Goal: Information Seeking & Learning: Learn about a topic

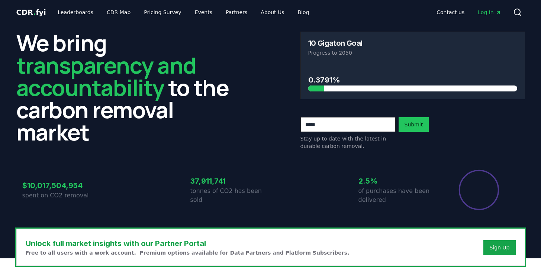
scroll to position [1, 0]
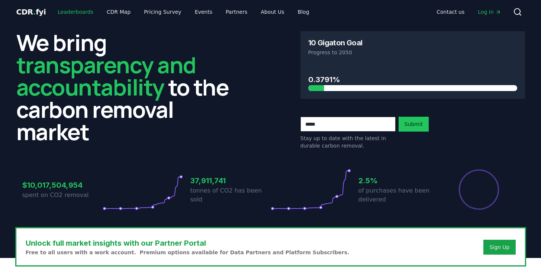
click at [74, 13] on link "Leaderboards" at bounding box center [76, 11] width 48 height 13
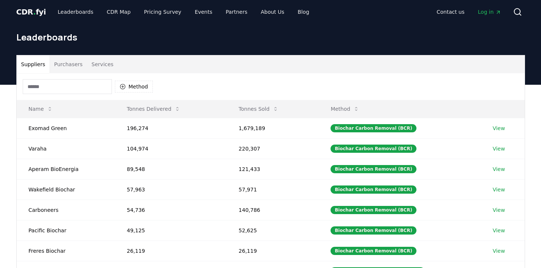
click at [106, 65] on button "Services" at bounding box center [102, 64] width 31 height 18
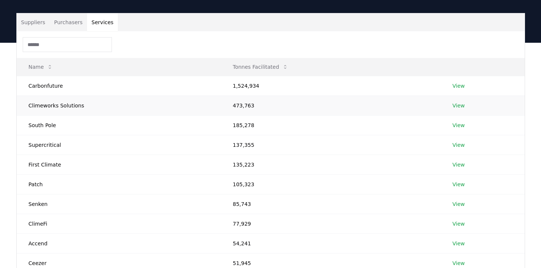
scroll to position [66, 0]
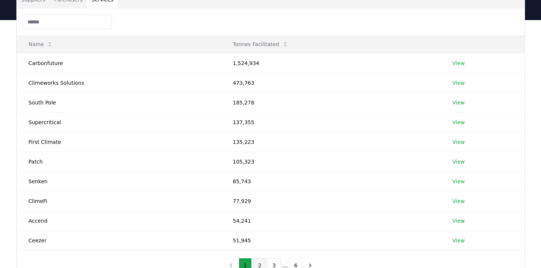
click at [259, 264] on button "2" at bounding box center [259, 265] width 13 height 15
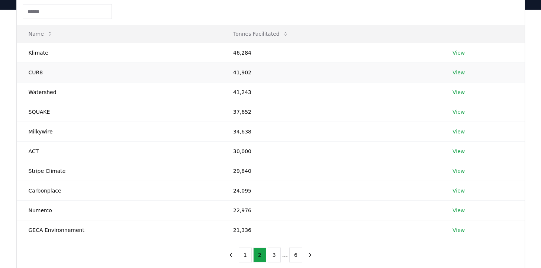
scroll to position [77, 0]
click at [270, 253] on button "3" at bounding box center [274, 254] width 13 height 15
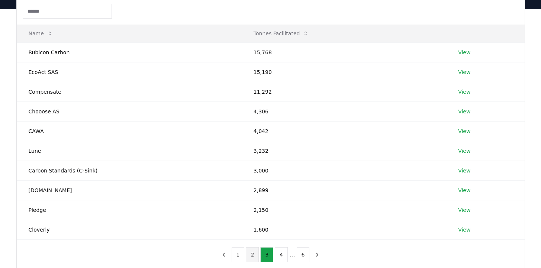
click at [255, 253] on button "2" at bounding box center [252, 254] width 13 height 15
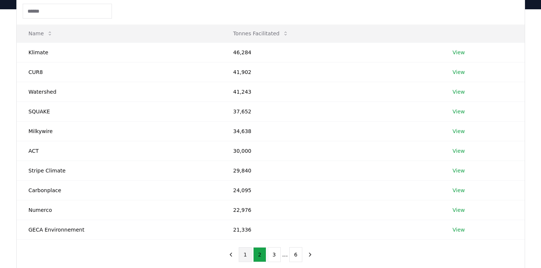
click at [244, 253] on button "1" at bounding box center [245, 254] width 13 height 15
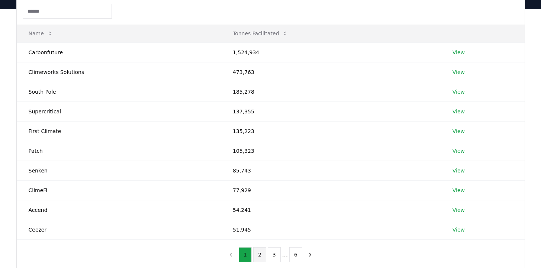
click at [257, 251] on button "2" at bounding box center [259, 254] width 13 height 15
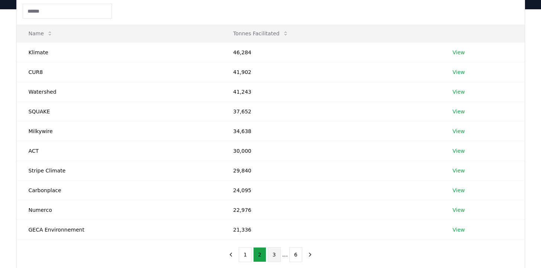
click at [278, 253] on button "3" at bounding box center [274, 254] width 13 height 15
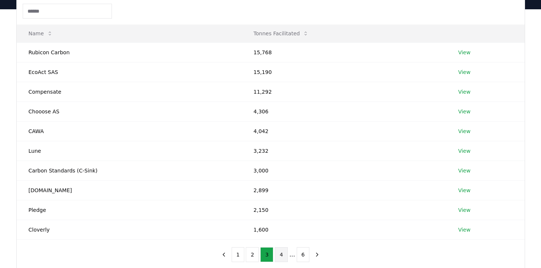
click at [281, 252] on button "4" at bounding box center [281, 254] width 13 height 15
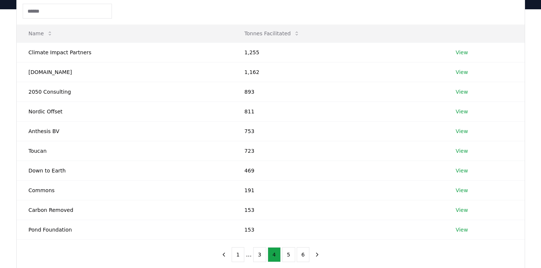
click at [71, 15] on input at bounding box center [67, 11] width 89 height 15
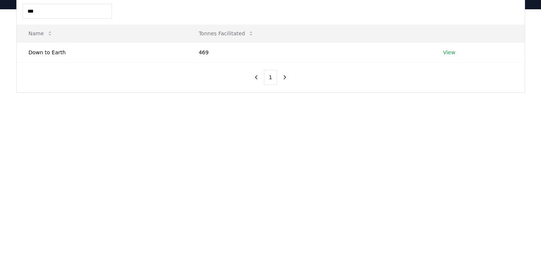
type input "***"
